Goal: Navigation & Orientation: Find specific page/section

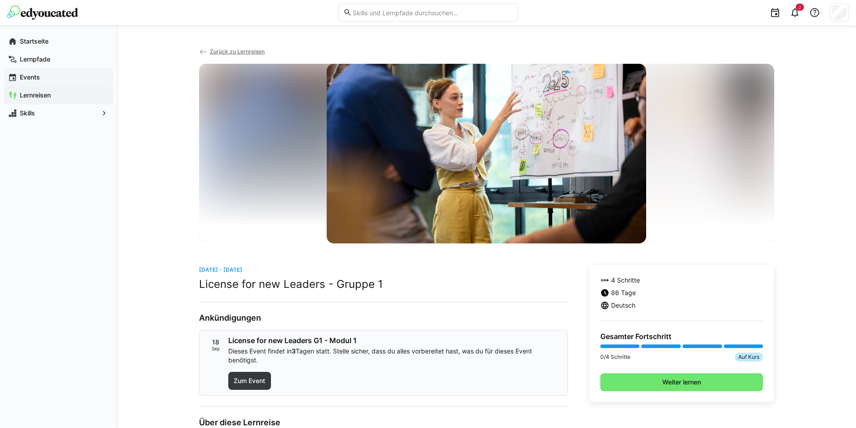
click at [0, 0] on app-navigation-label "Events" at bounding box center [0, 0] width 0 height 0
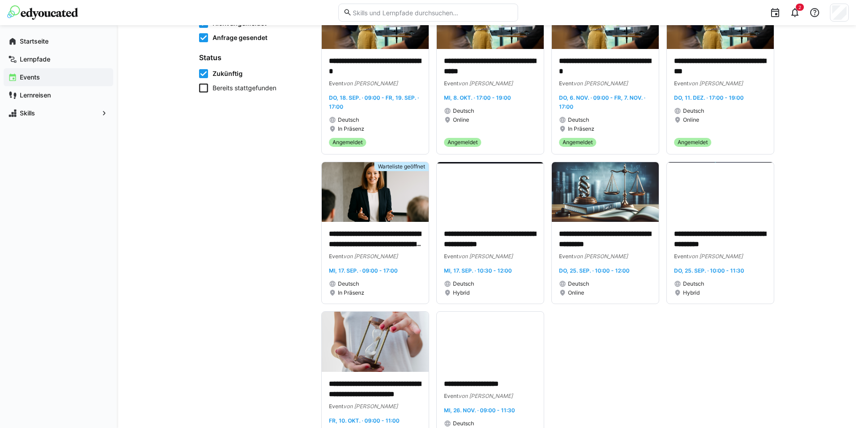
scroll to position [90, 0]
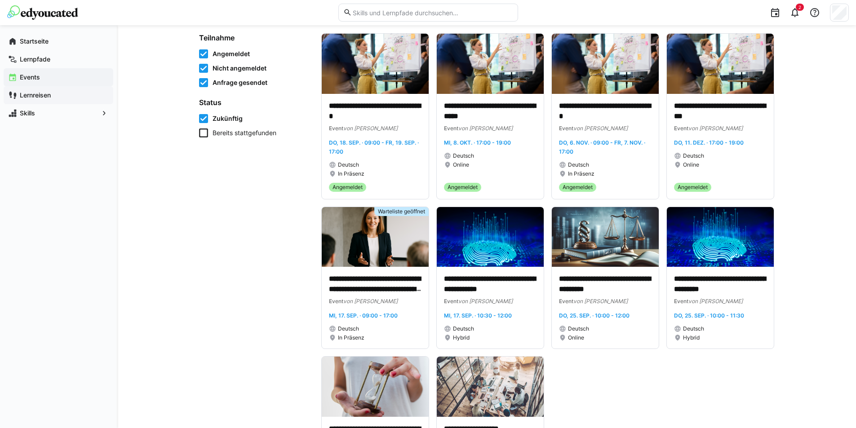
click at [0, 0] on app-navigation-label "Lernreisen" at bounding box center [0, 0] width 0 height 0
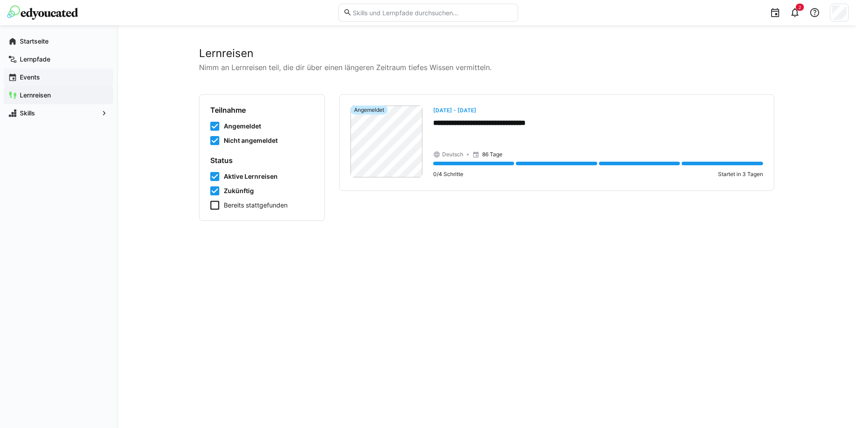
click at [0, 0] on app-navigation-label "Events" at bounding box center [0, 0] width 0 height 0
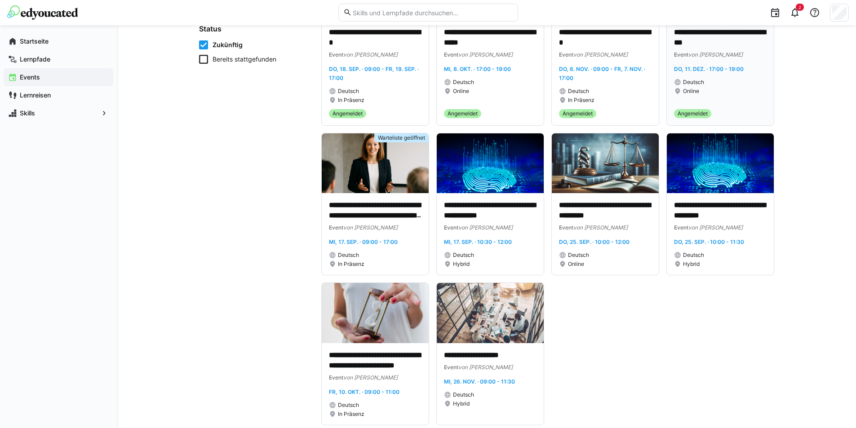
scroll to position [182, 0]
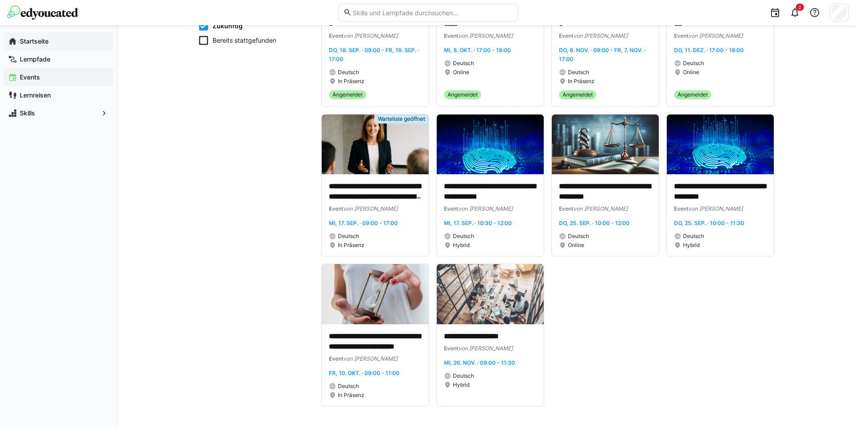
click at [0, 0] on app-navigation-label "Startseite" at bounding box center [0, 0] width 0 height 0
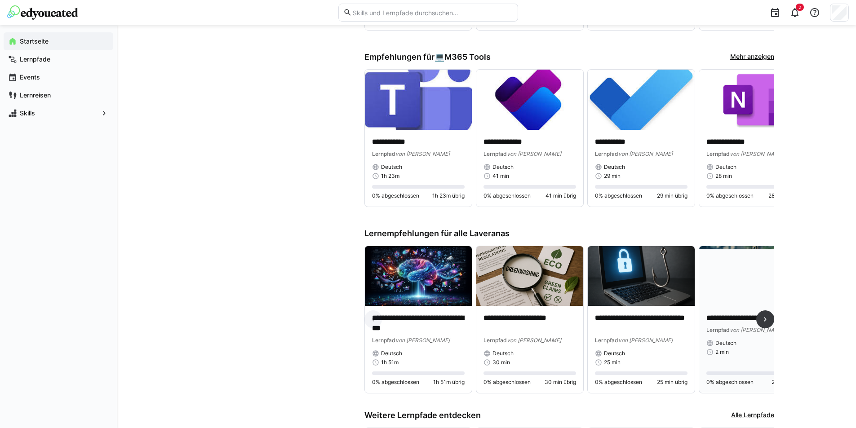
scroll to position [629, 0]
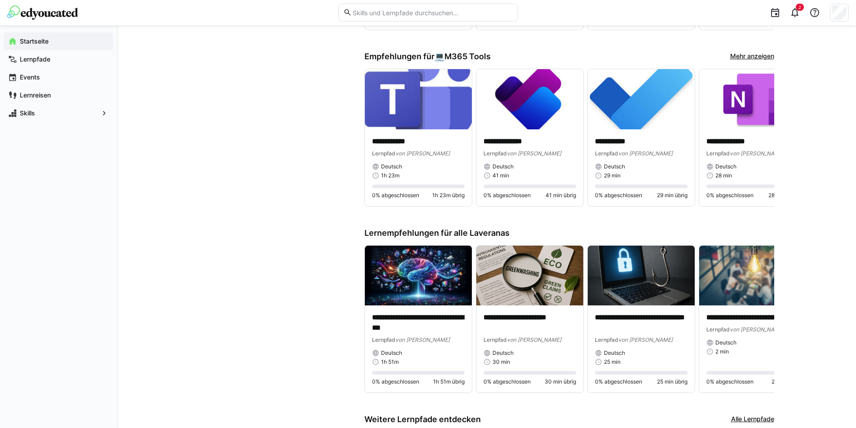
click at [743, 57] on link "Mehr anzeigen" at bounding box center [752, 57] width 44 height 10
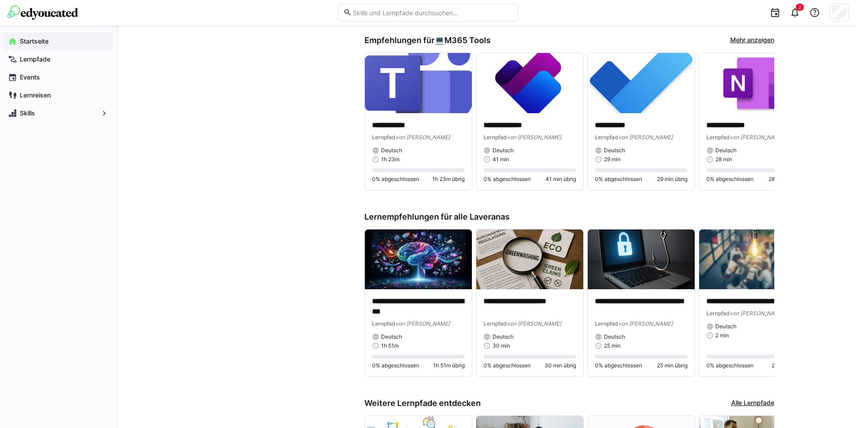
scroll to position [635, 0]
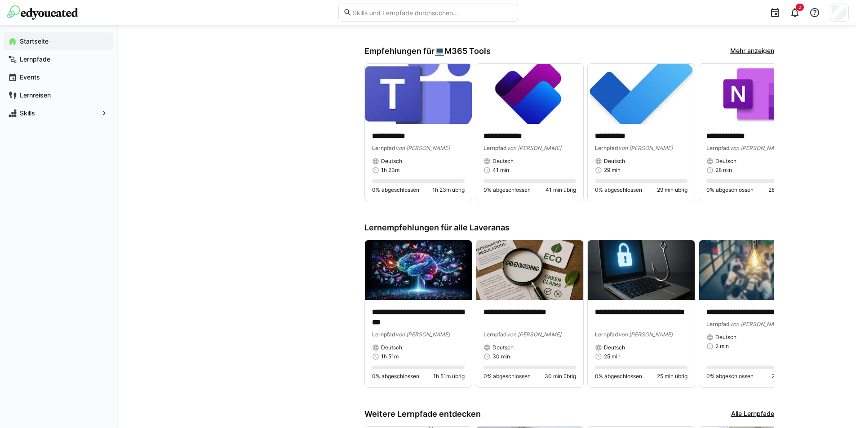
drag, startPoint x: 83, startPoint y: 11, endPoint x: 68, endPoint y: 11, distance: 14.8
click at [68, 11] on div at bounding box center [169, 12] width 325 height 14
click at [764, 317] on eds-icon at bounding box center [765, 313] width 9 height 9
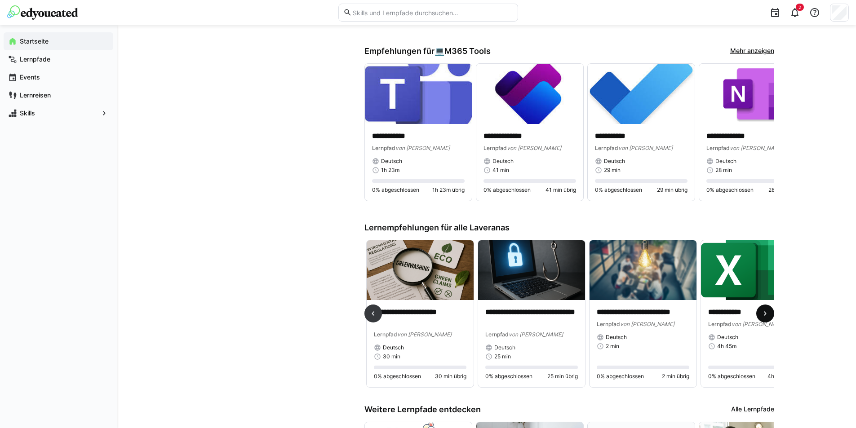
scroll to position [0, 334]
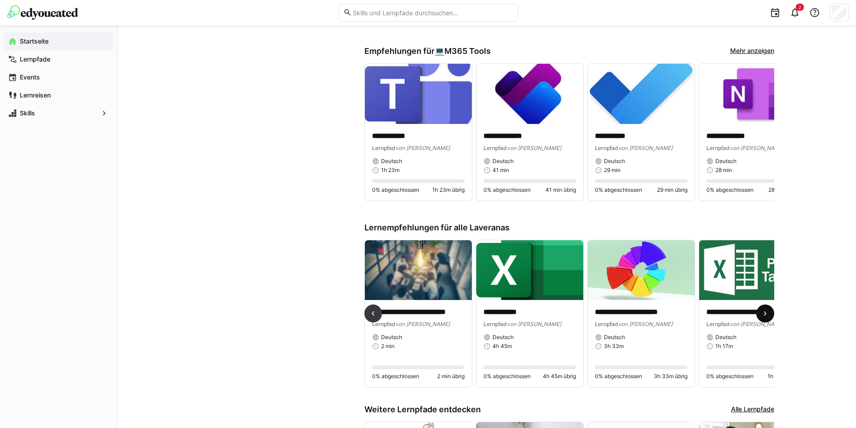
click at [765, 315] on eds-icon at bounding box center [765, 313] width 9 height 9
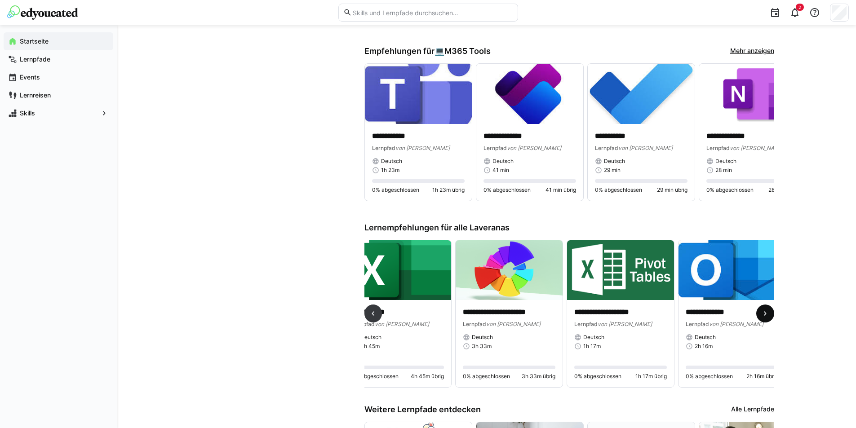
scroll to position [0, 669]
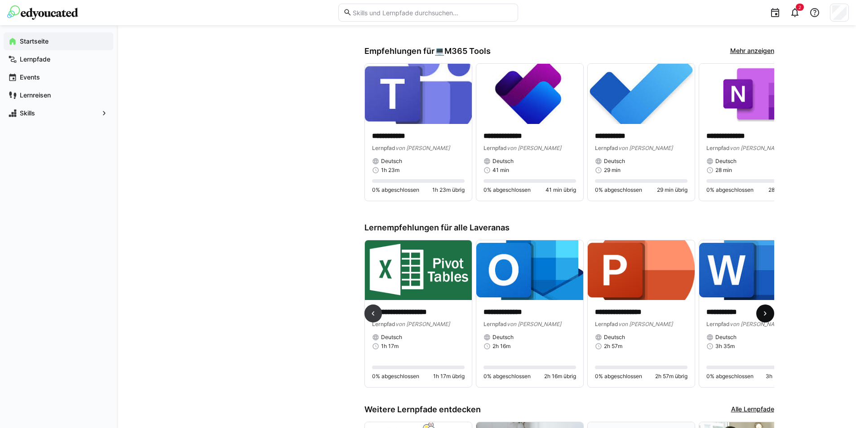
click at [763, 314] on eds-icon at bounding box center [765, 313] width 9 height 9
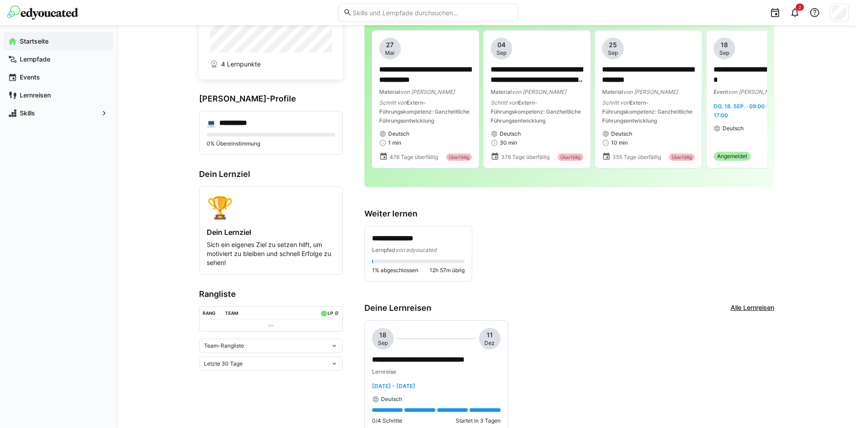
scroll to position [5, 0]
